Goal: Information Seeking & Learning: Learn about a topic

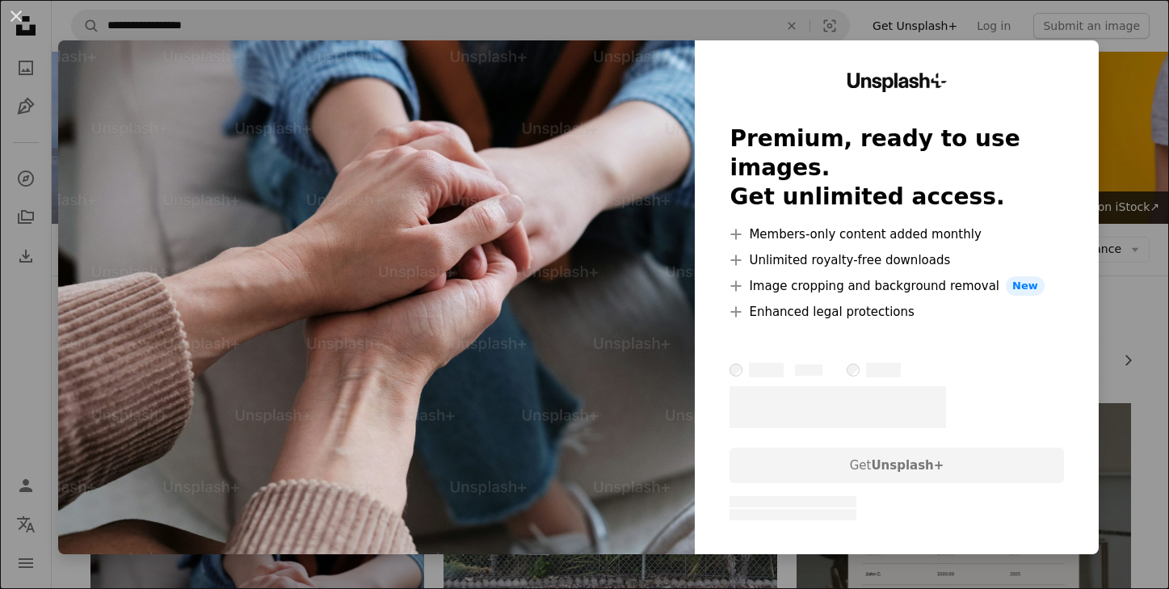
scroll to position [351, 0]
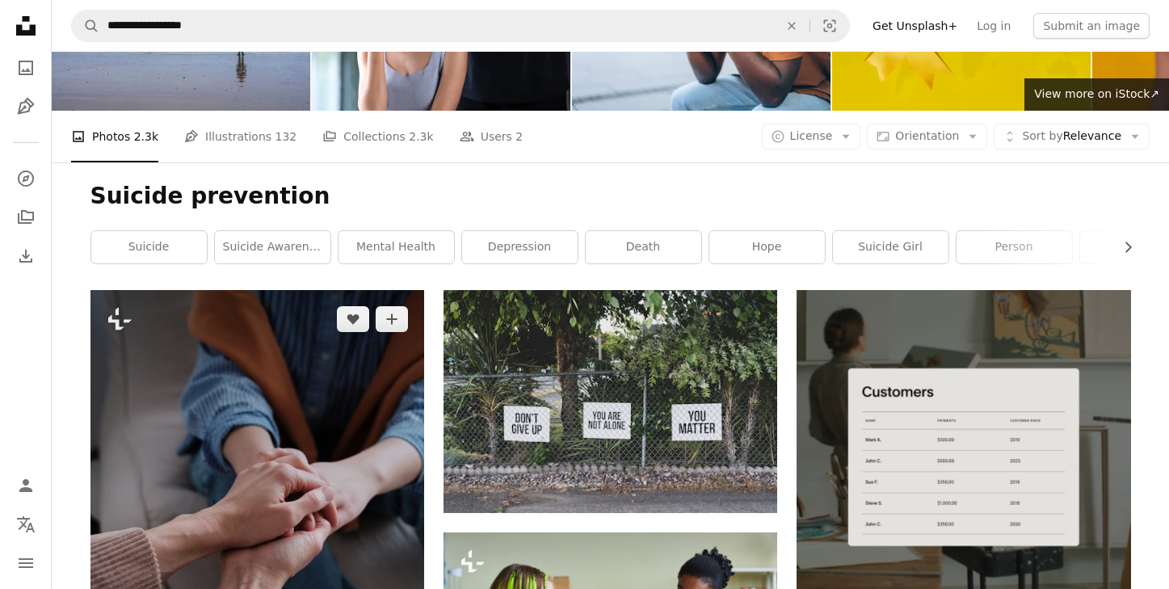
scroll to position [111, 0]
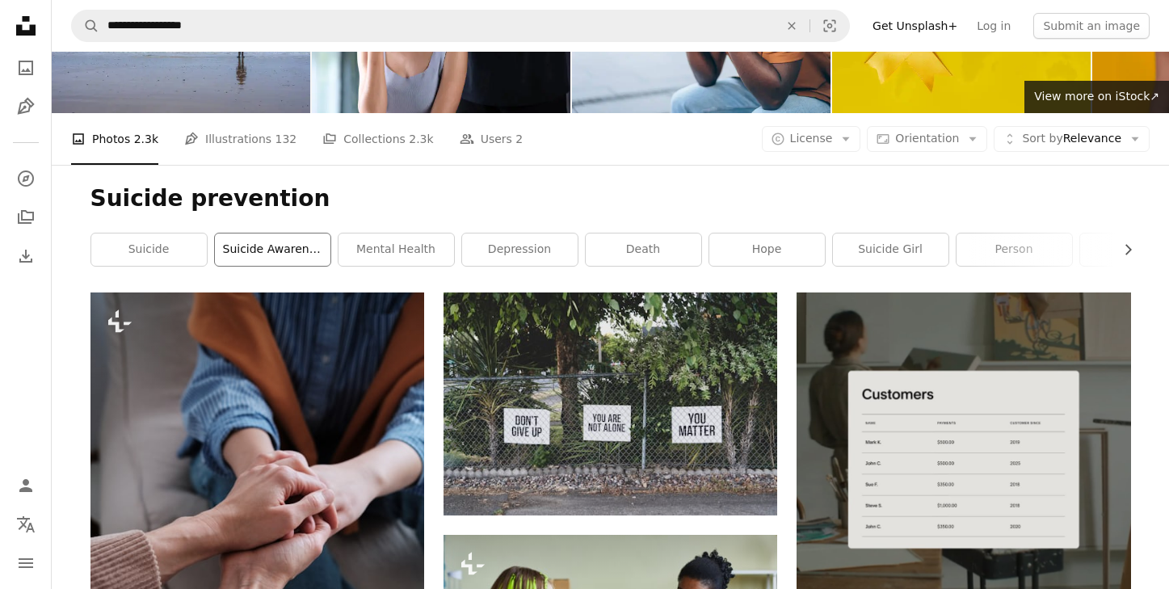
click at [291, 254] on link "suicide awareness" at bounding box center [272, 249] width 115 height 32
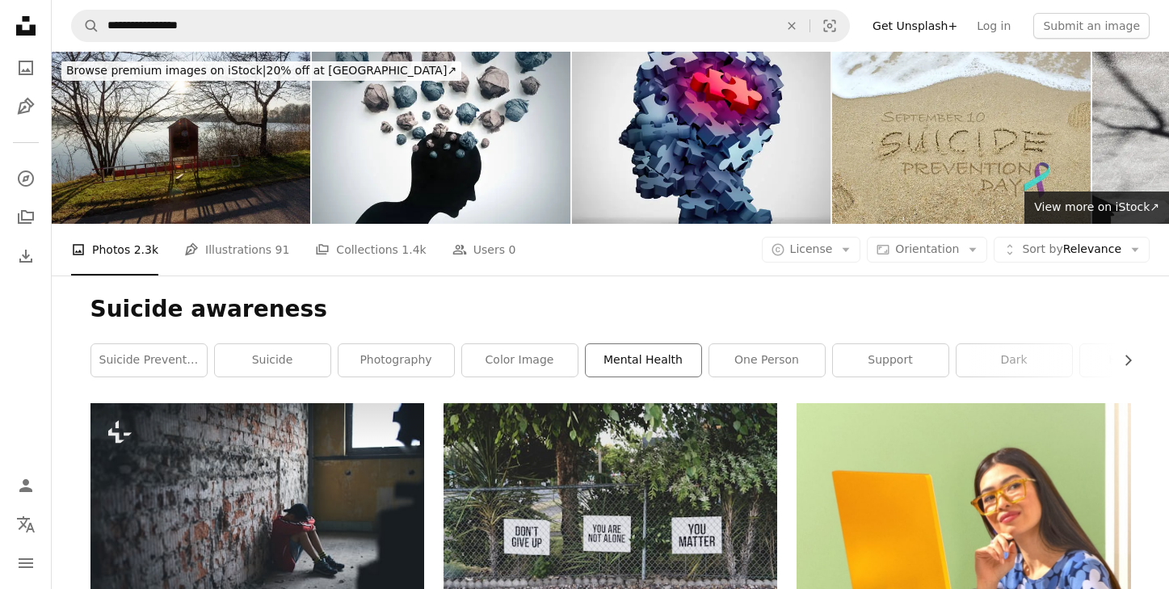
click at [636, 360] on link "mental health" at bounding box center [643, 360] width 115 height 32
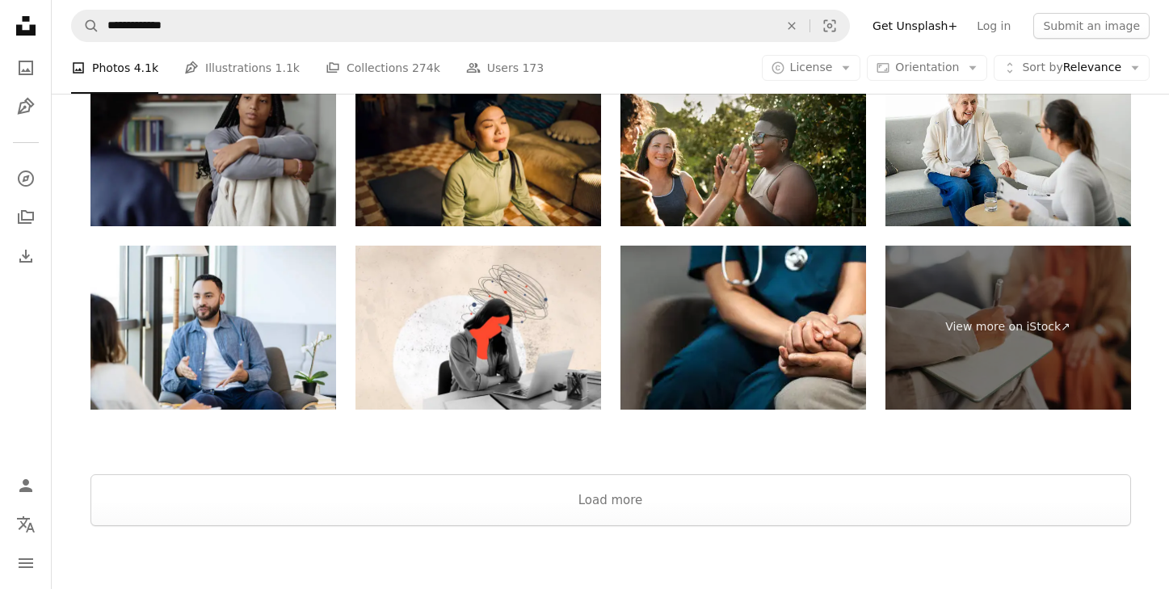
scroll to position [3052, 0]
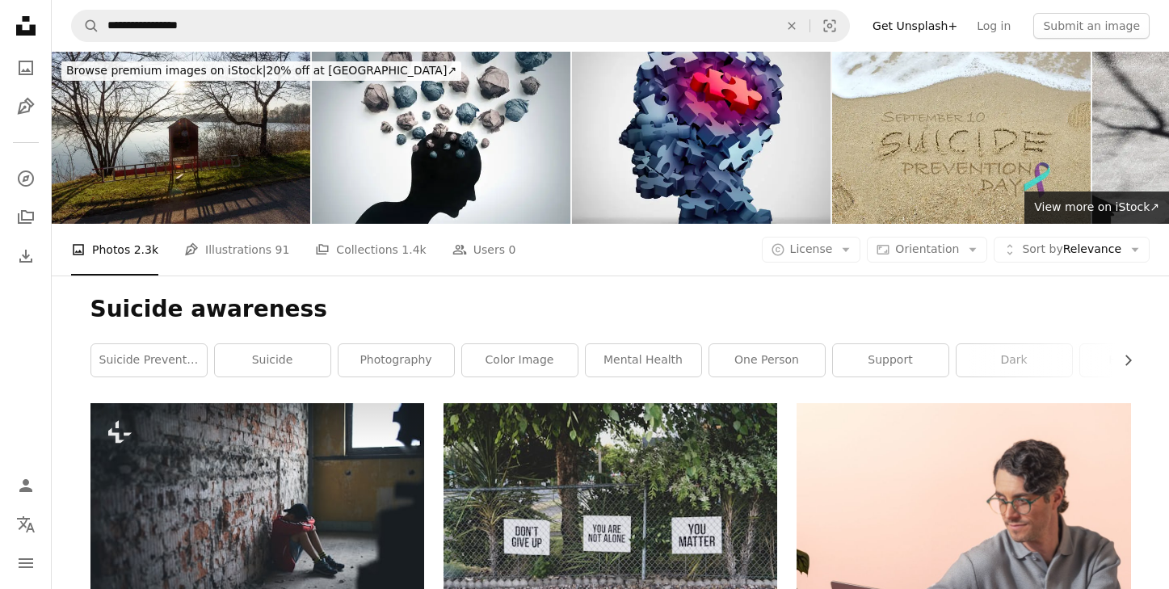
scroll to position [111, 0]
